Goal: Transaction & Acquisition: Book appointment/travel/reservation

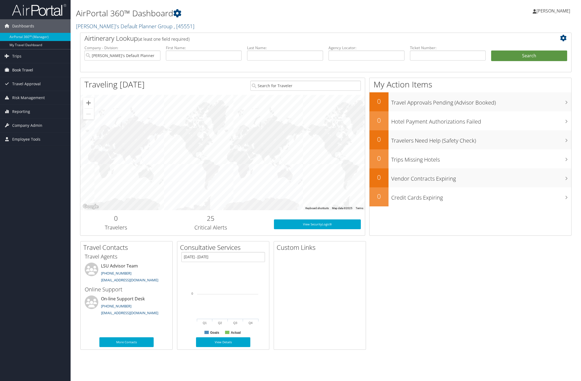
click at [26, 69] on span "Book Travel" at bounding box center [22, 70] width 21 height 14
click at [29, 88] on link "Book/Manage Online Trips" at bounding box center [35, 89] width 71 height 8
click at [31, 86] on link "Book/Manage Online Trips" at bounding box center [35, 89] width 71 height 8
click at [16, 69] on span "Book Travel" at bounding box center [22, 70] width 21 height 14
click at [43, 90] on link "Book/Manage Online Trips" at bounding box center [35, 89] width 71 height 8
